Goal: Find specific page/section: Find specific page/section

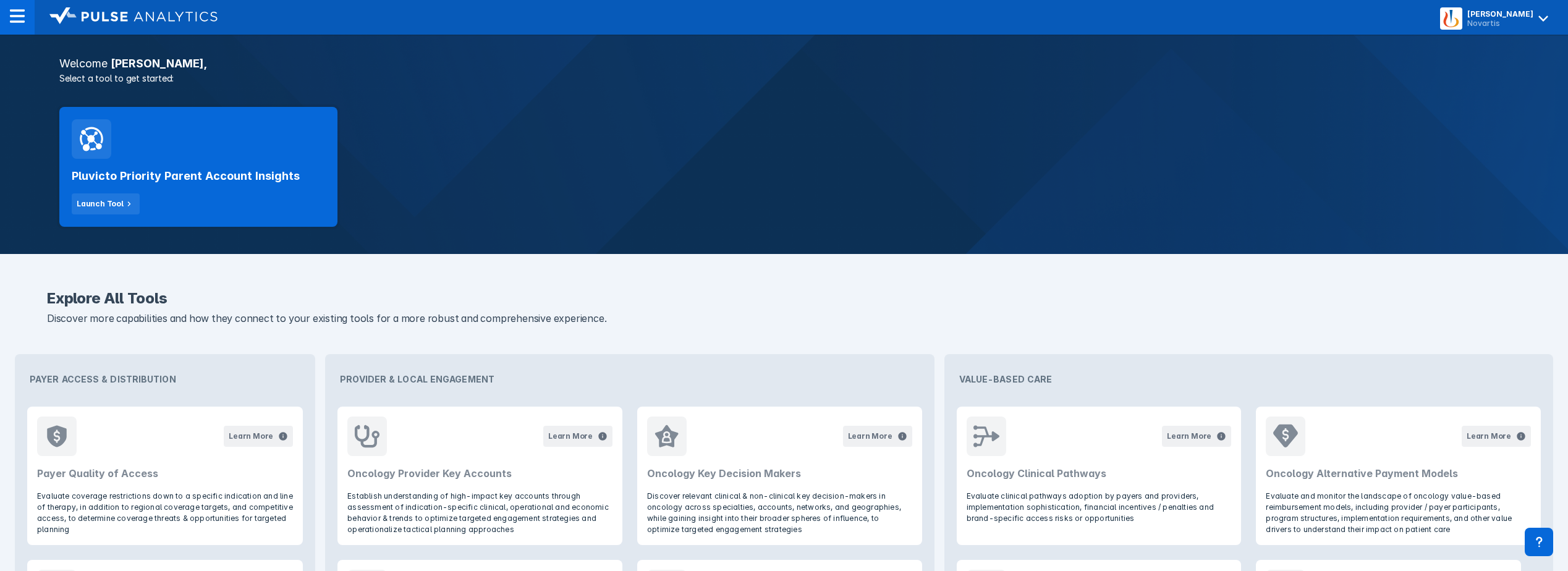
scroll to position [247, 0]
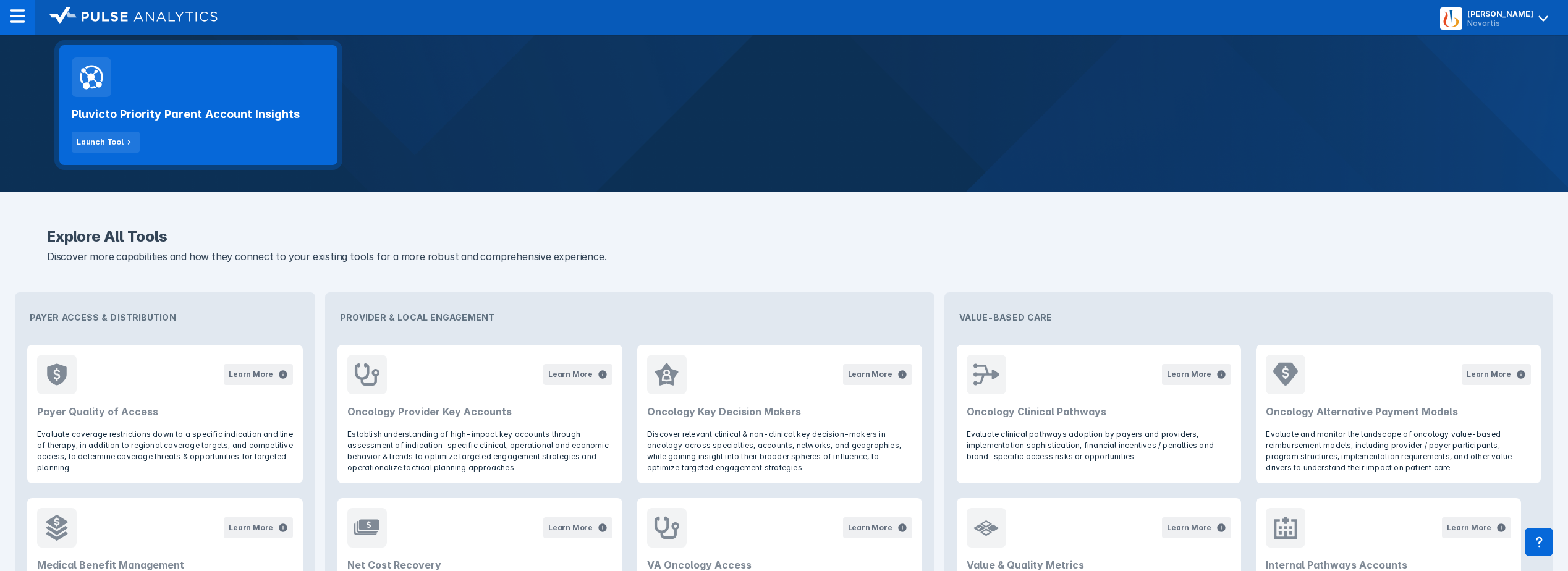
click at [219, 117] on h2 "Pluvicto Priority Parent Account Insights" at bounding box center [186, 114] width 228 height 15
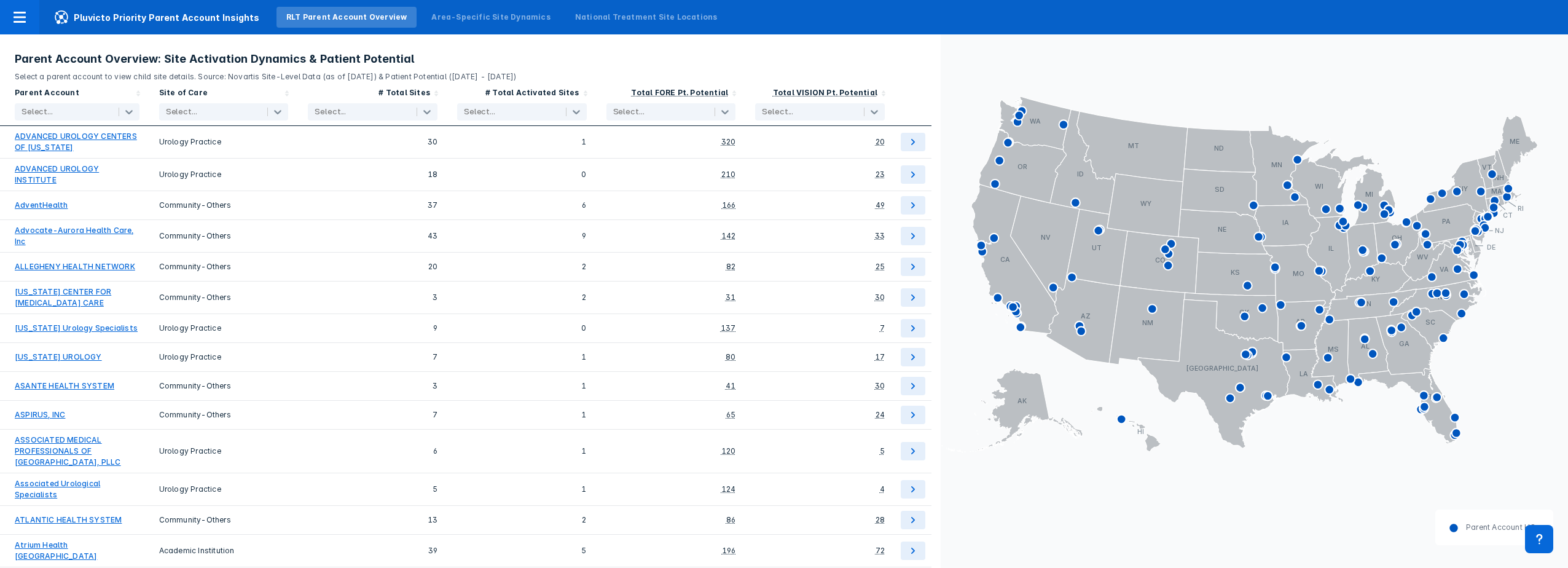
click at [90, 106] on div at bounding box center [65, 112] width 87 height 12
type input "[US_STATE]"
click at [1293, 284] on icon at bounding box center [1299, 276] width 72 height 62
click at [1301, 271] on icon at bounding box center [1299, 276] width 72 height 62
